Goal: Information Seeking & Learning: Learn about a topic

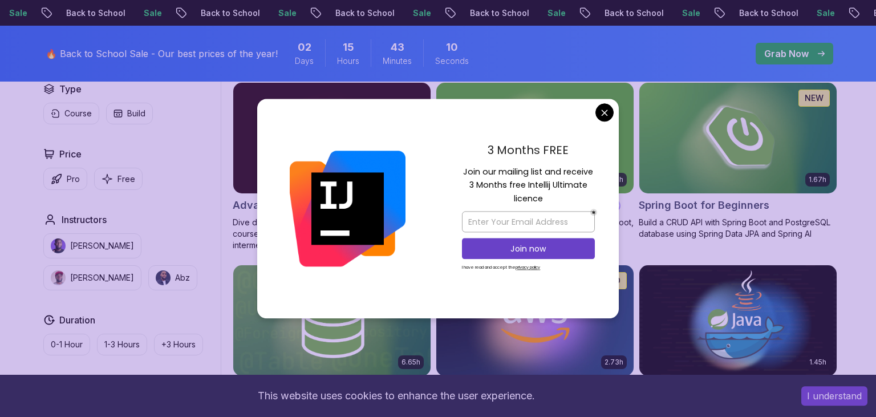
scroll to position [361, 0]
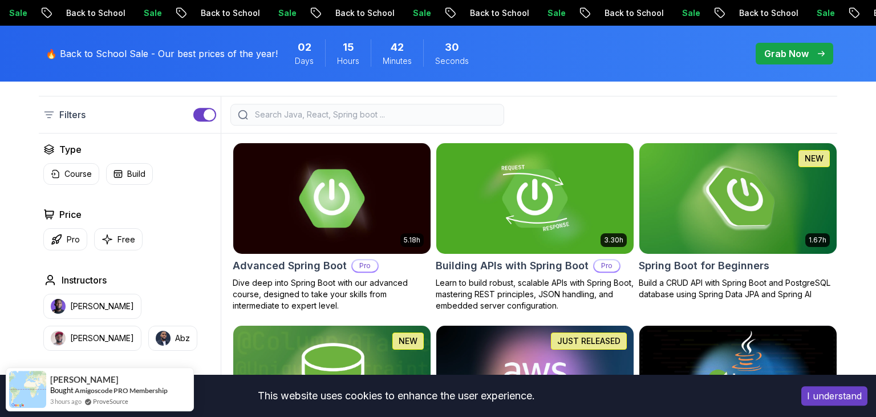
scroll to position [301, 0]
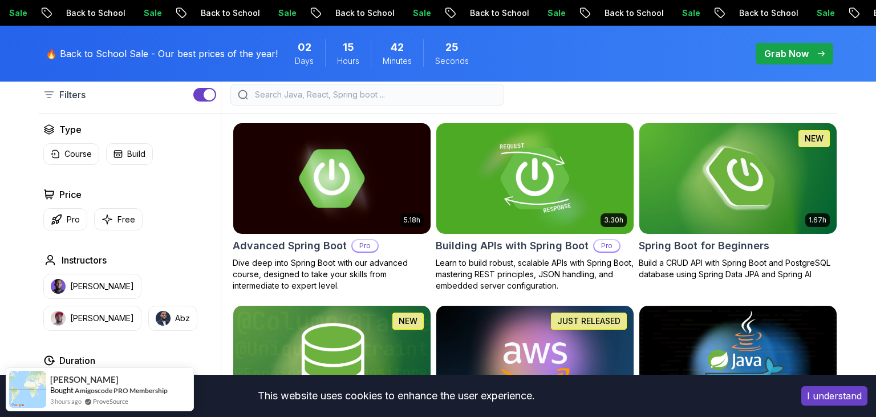
click at [547, 213] on img at bounding box center [534, 178] width 207 height 116
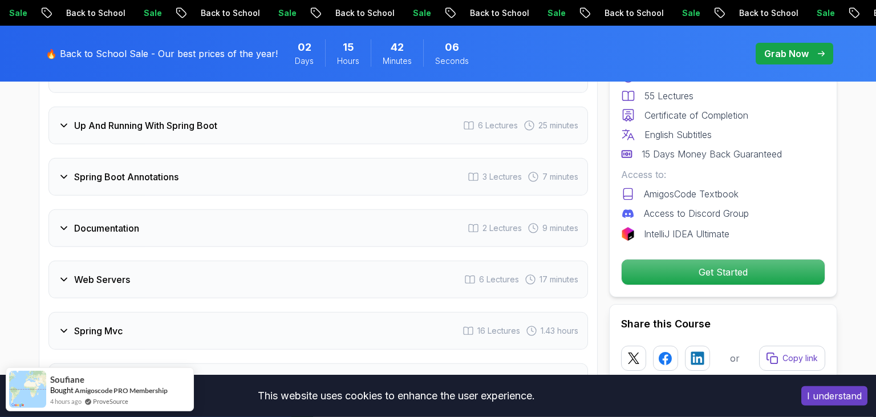
scroll to position [1807, 0]
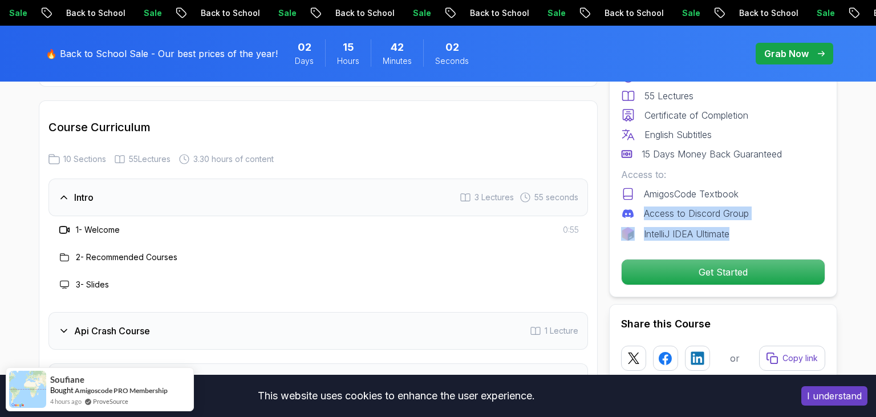
drag, startPoint x: 647, startPoint y: 195, endPoint x: 744, endPoint y: 232, distance: 103.6
click at [744, 232] on div "Includes: 3.30 Hours 55 Lectures Certificate of Completion English Subtitles 15…" at bounding box center [723, 145] width 204 height 191
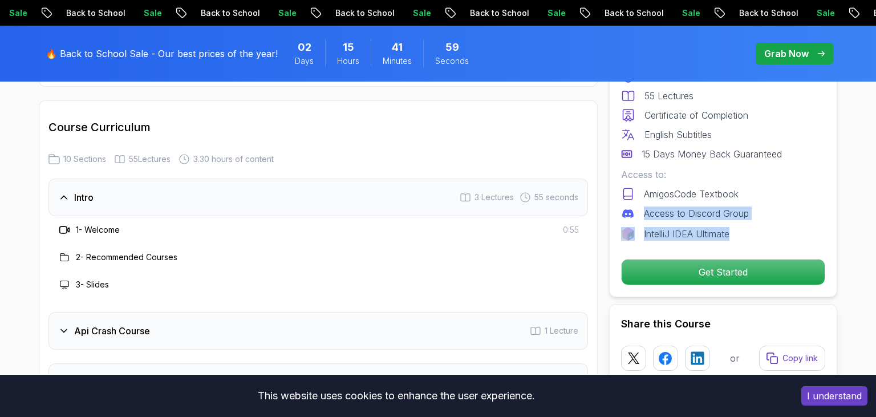
click at [69, 192] on icon at bounding box center [63, 197] width 11 height 11
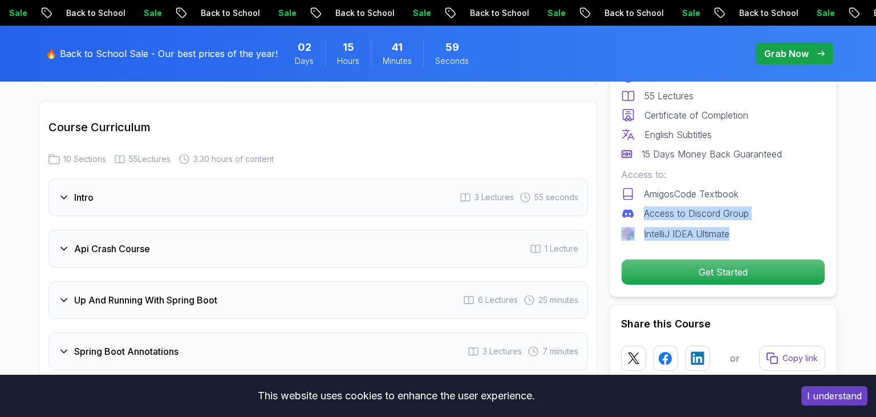
click at [69, 192] on icon at bounding box center [63, 197] width 11 height 11
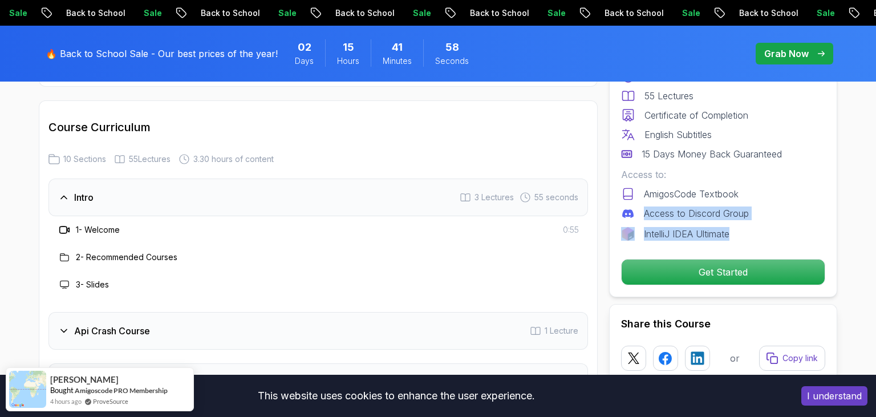
scroll to position [1928, 0]
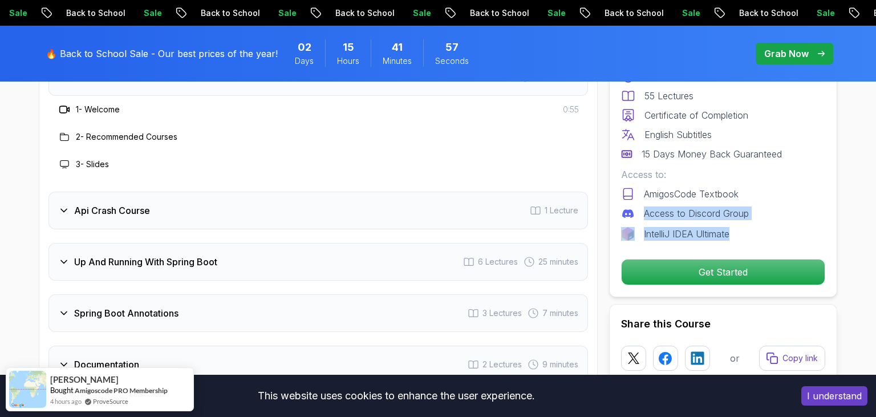
click at [76, 203] on div "Api Crash Course 1 Lecture" at bounding box center [318, 211] width 540 height 38
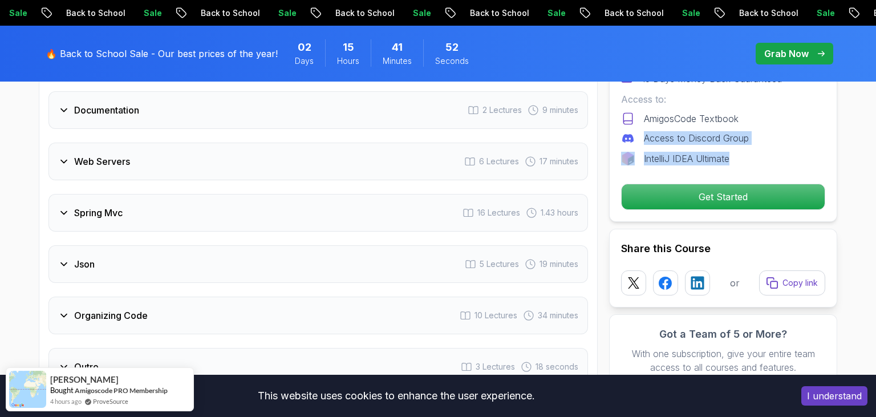
scroll to position [2109, 0]
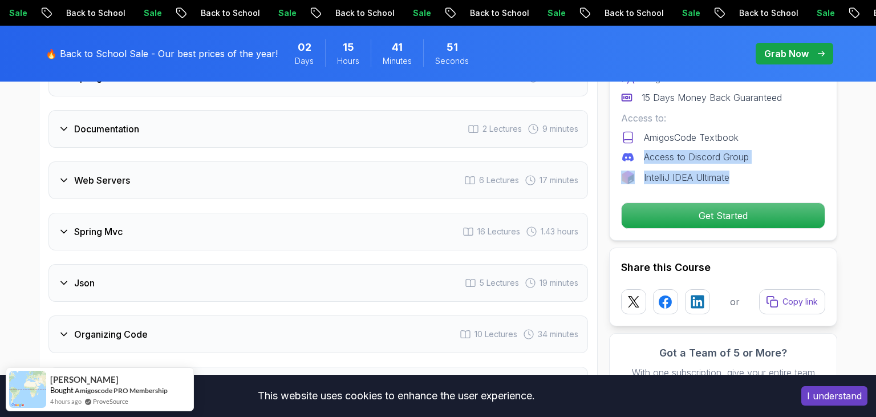
click at [135, 213] on div "Spring Mvc 16 Lectures 1.43 hours" at bounding box center [318, 232] width 540 height 38
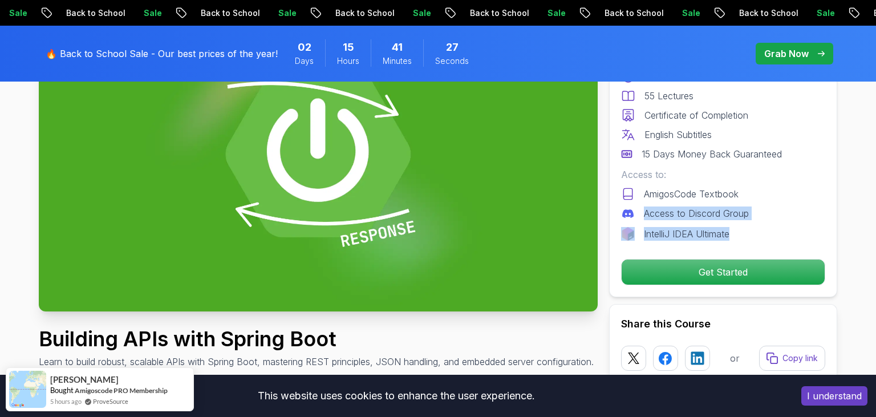
scroll to position [0, 0]
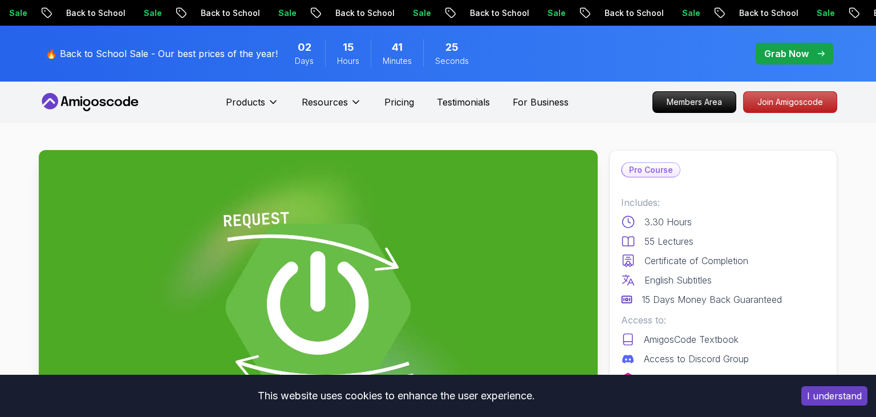
drag, startPoint x: 0, startPoint y: 216, endPoint x: 81, endPoint y: 224, distance: 81.4
drag, startPoint x: 0, startPoint y: 236, endPoint x: 176, endPoint y: 240, distance: 175.8
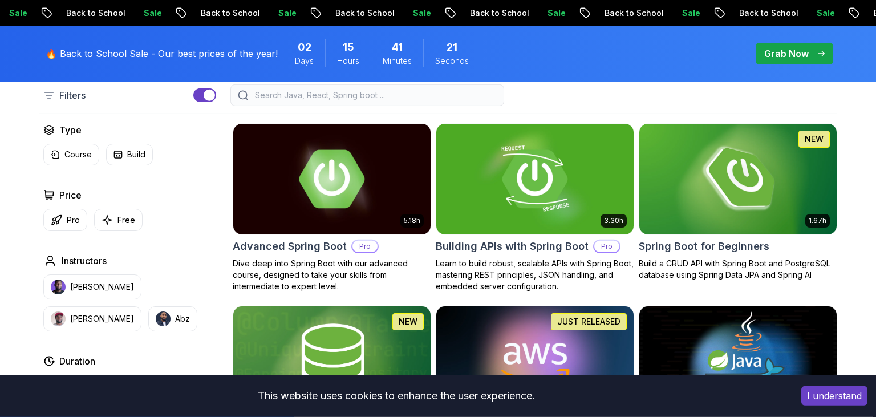
scroll to position [301, 0]
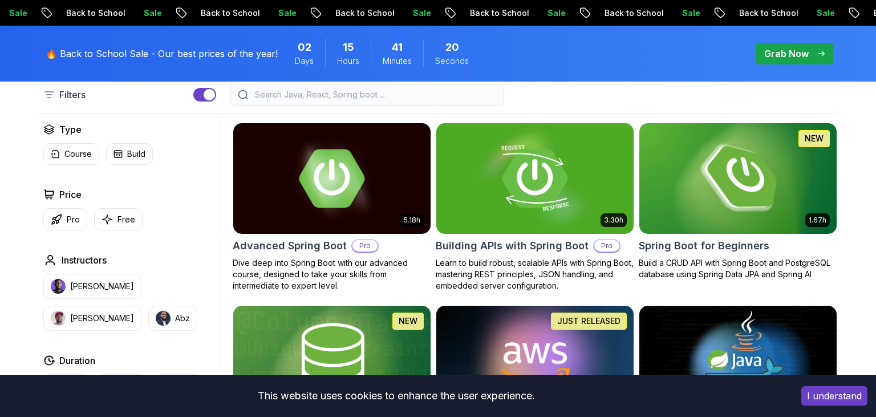
click at [810, 204] on img at bounding box center [737, 178] width 207 height 116
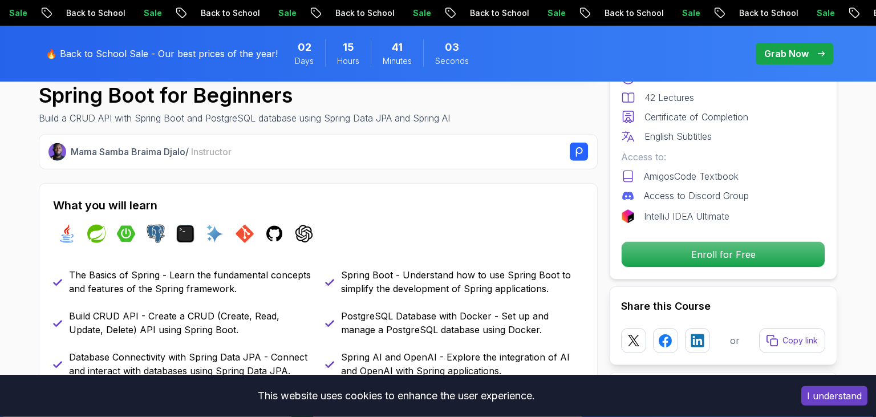
scroll to position [301, 0]
